Goal: Check status: Verify the current state of an ongoing process or item

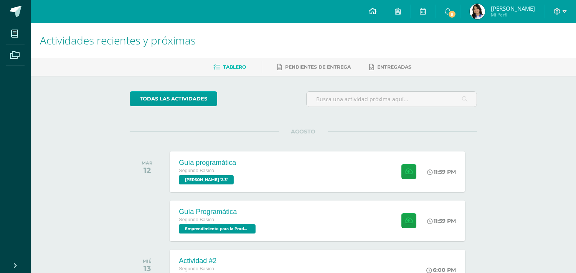
click at [376, 8] on icon at bounding box center [373, 11] width 8 height 7
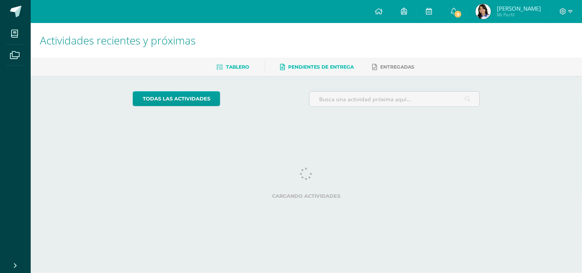
click at [328, 68] on span "Pendientes de entrega" at bounding box center [322, 67] width 66 height 6
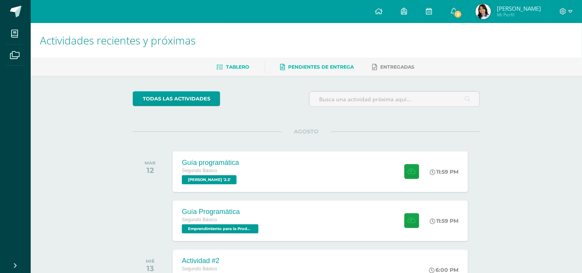
click at [328, 68] on span "Pendientes de entrega" at bounding box center [322, 67] width 66 height 6
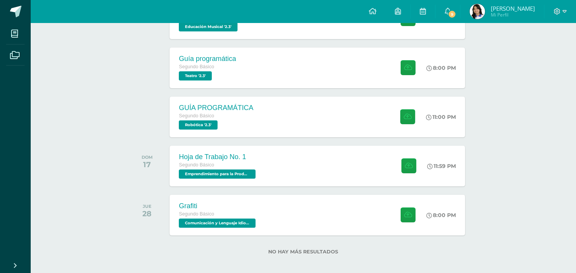
scroll to position [306, 0]
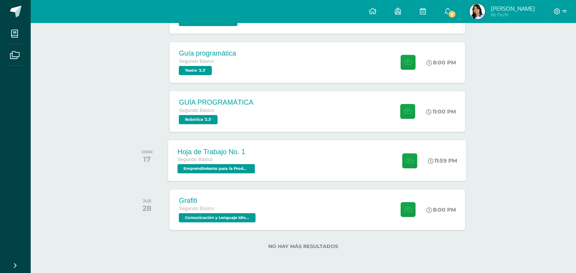
click at [333, 160] on div "Hoja de Trabajo No. 1 Segundo Básico Emprendimiento para la Productividad '2.3'…" at bounding box center [318, 160] width 298 height 41
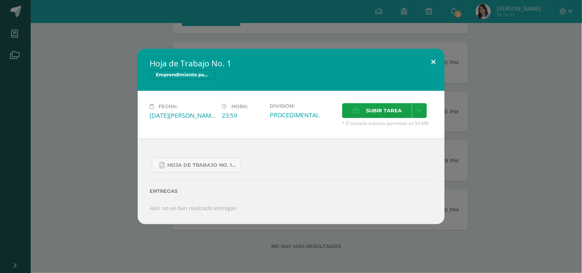
click at [424, 62] on button at bounding box center [434, 62] width 22 height 26
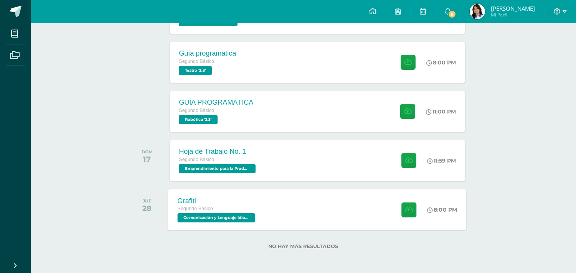
click at [285, 220] on div "Grafiti Segundo Básico Comunicación y Lenguaje Idioma Español '2.3' 8:00 PM Gra…" at bounding box center [318, 209] width 298 height 41
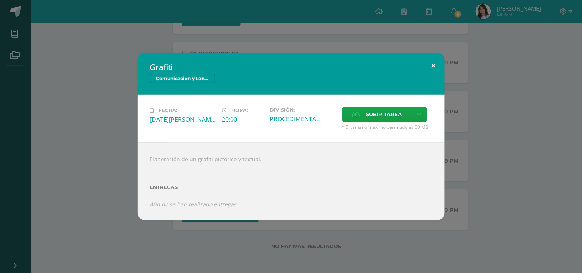
click at [425, 57] on button at bounding box center [434, 66] width 22 height 26
